Goal: Check status

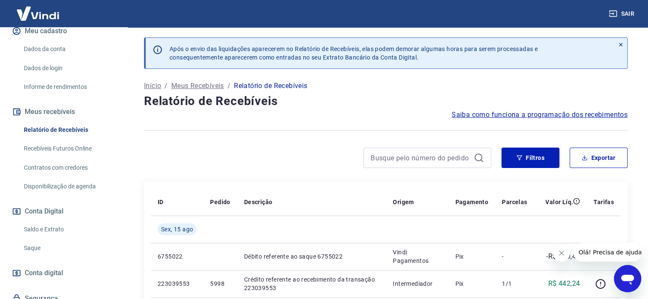
scroll to position [115, 0]
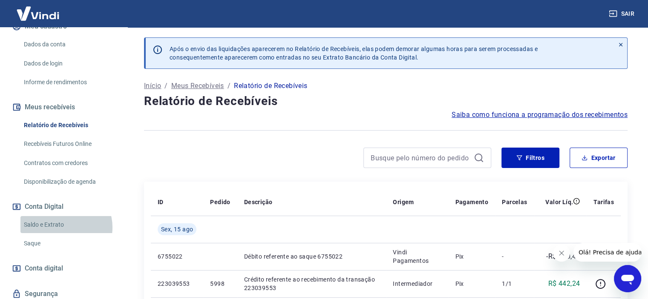
click at [63, 234] on link "Saldo e Extrato" at bounding box center [68, 224] width 97 height 17
